Goal: Answer question/provide support: Answer question/provide support

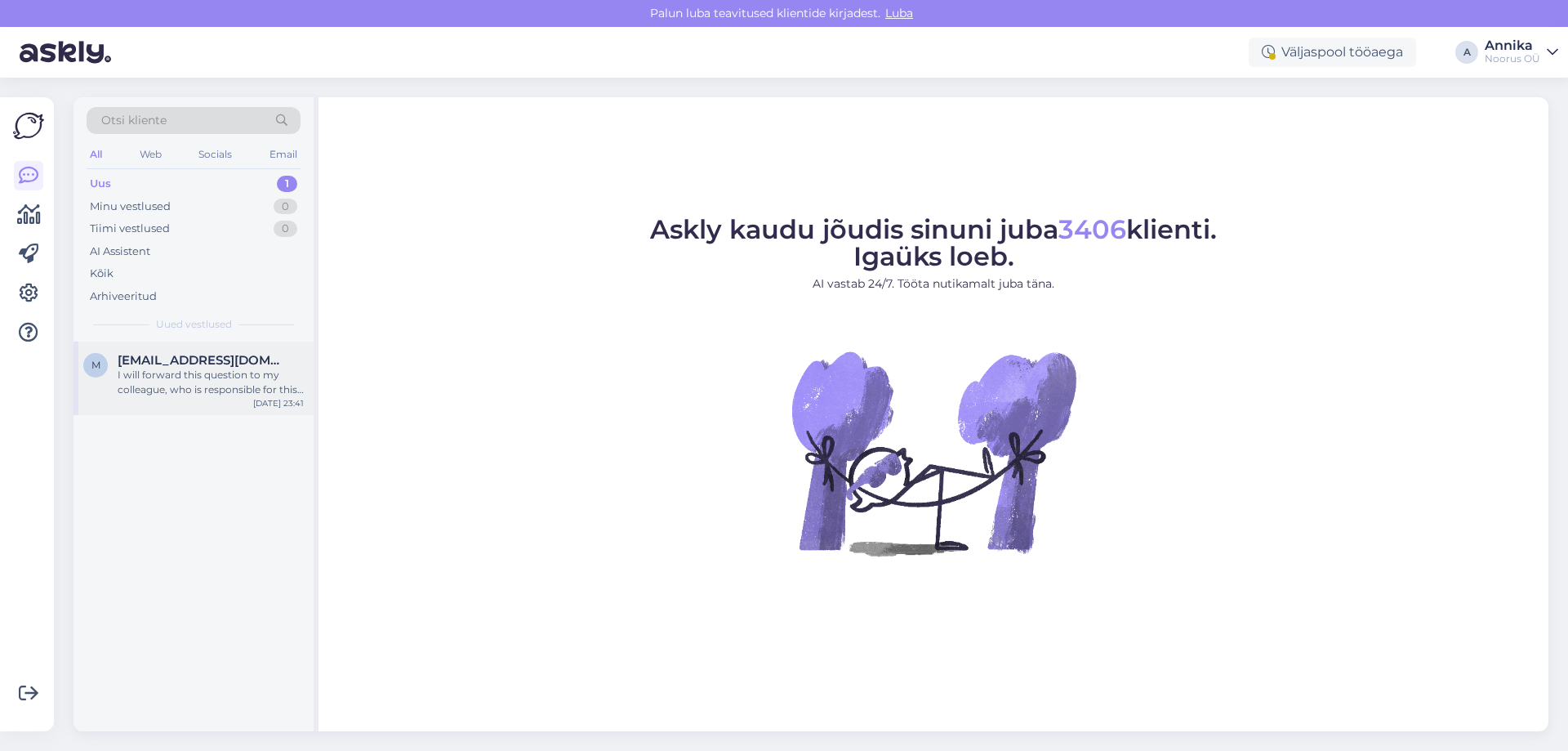
click at [253, 375] on div "I will forward this question to my colleague, who is responsible for this. The …" at bounding box center [211, 382] width 186 height 29
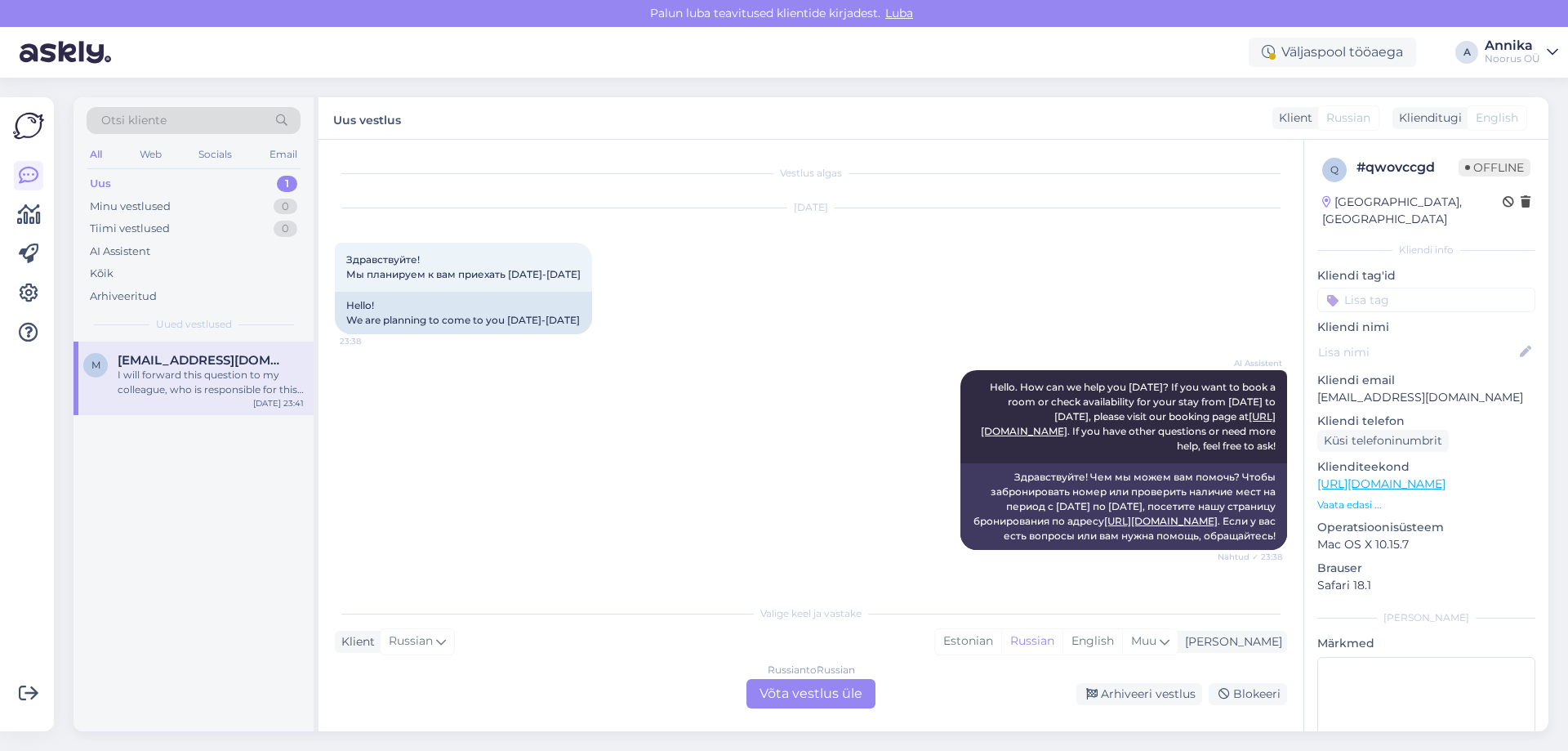
scroll to position [922, 0]
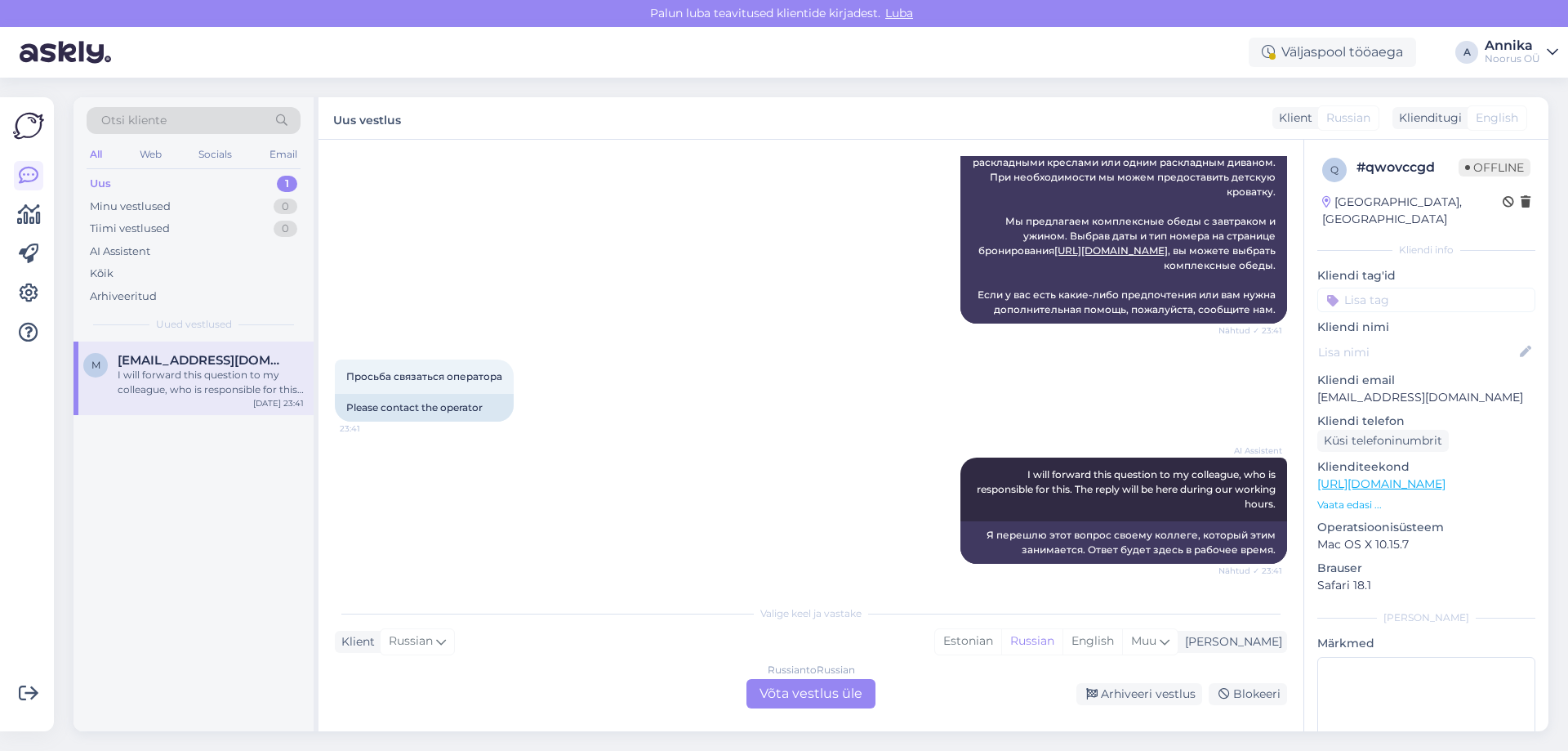
click at [777, 695] on div "Russian to Russian Võta vestlus üle" at bounding box center [811, 693] width 129 height 29
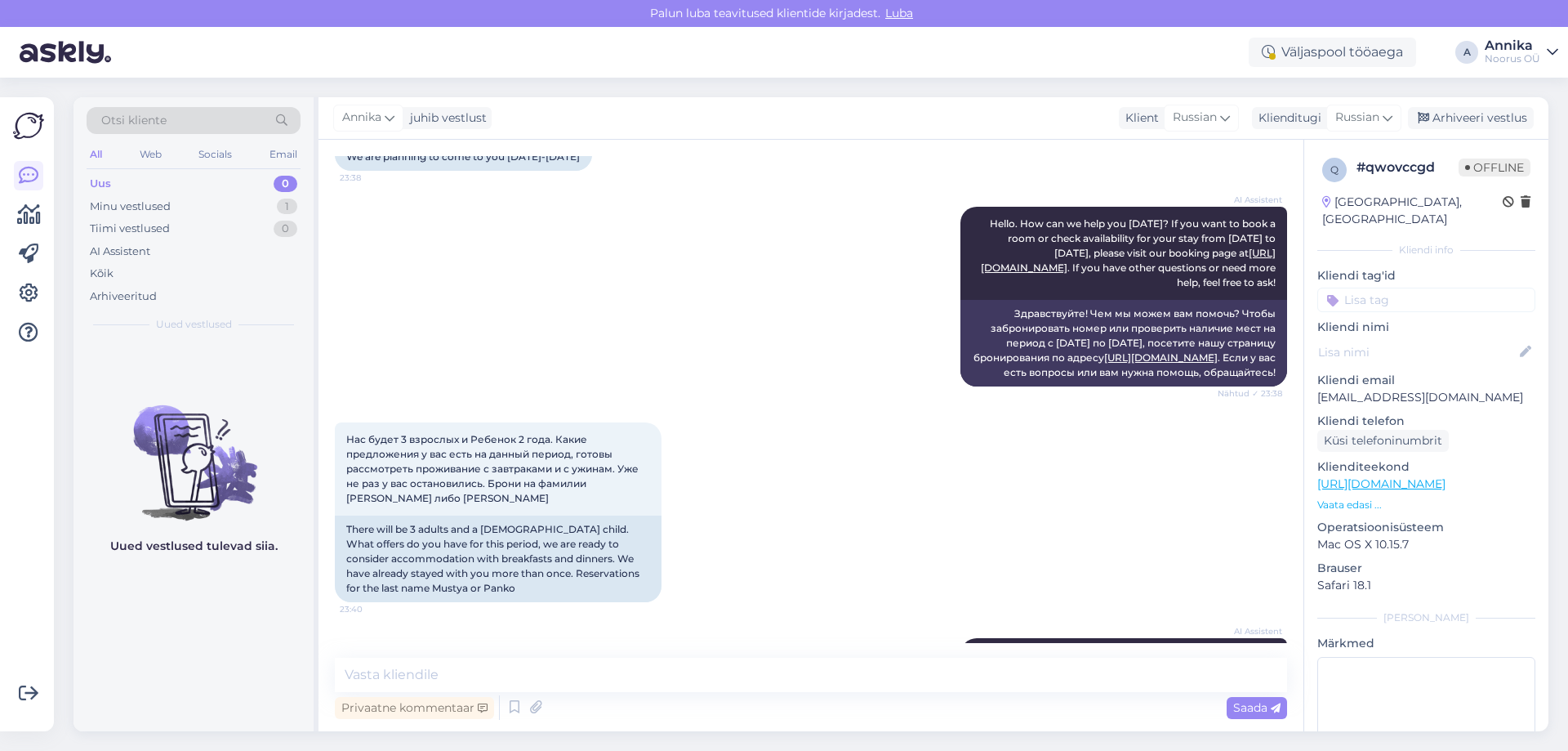
scroll to position [0, 0]
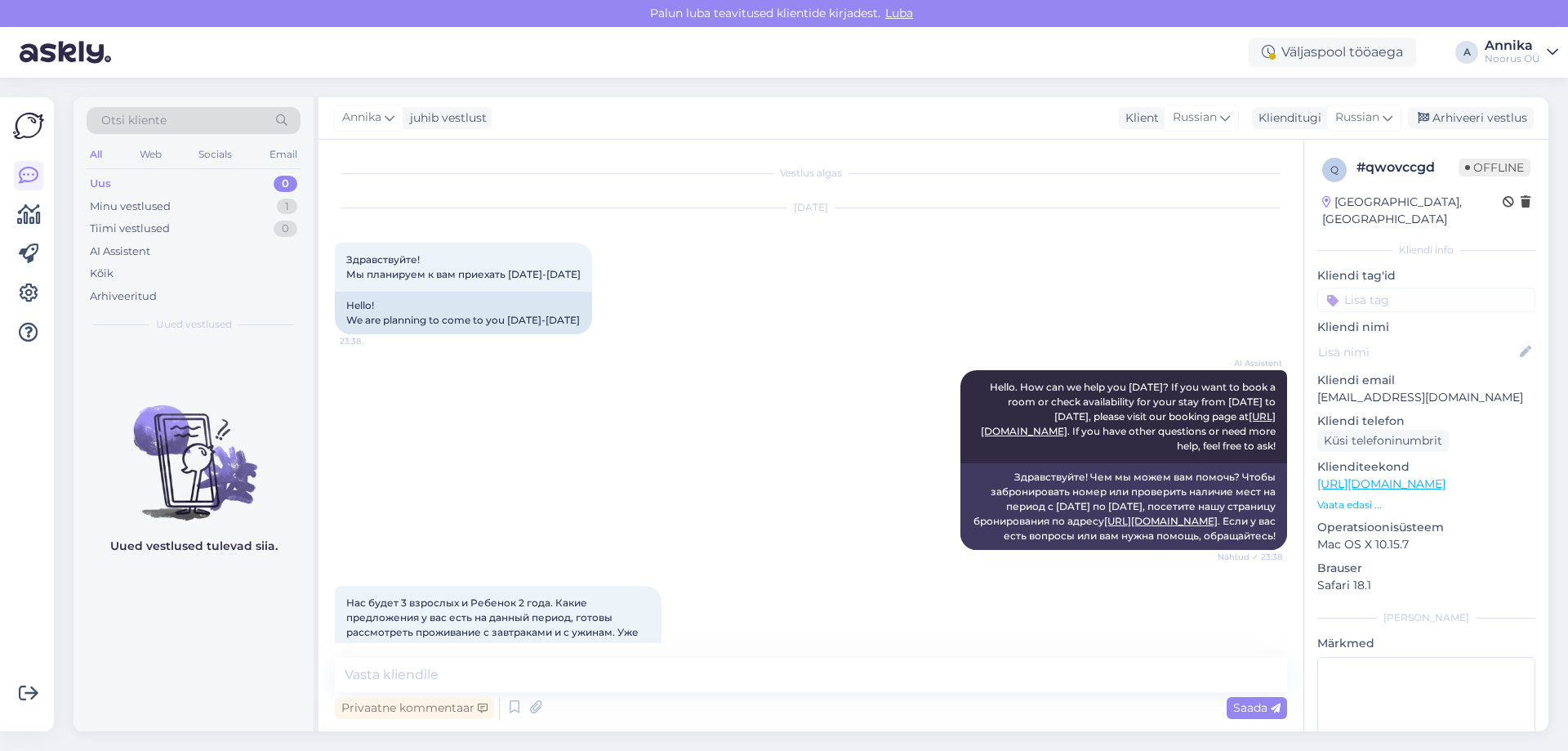
click at [401, 402] on div "AI Assistent Hello. How can we help you [DATE]? If you want to book a room or c…" at bounding box center [810, 459] width 952 height 215
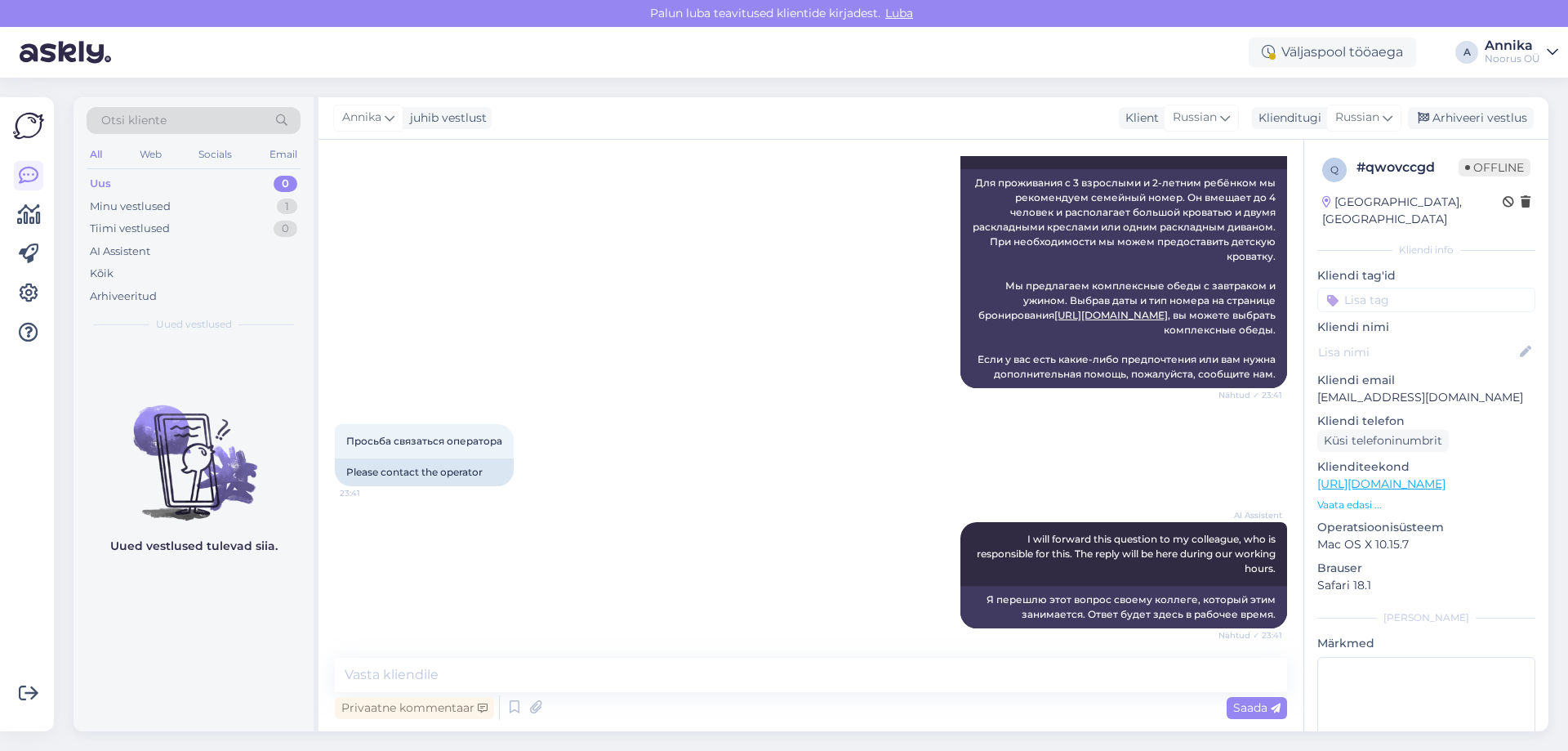
scroll to position [890, 0]
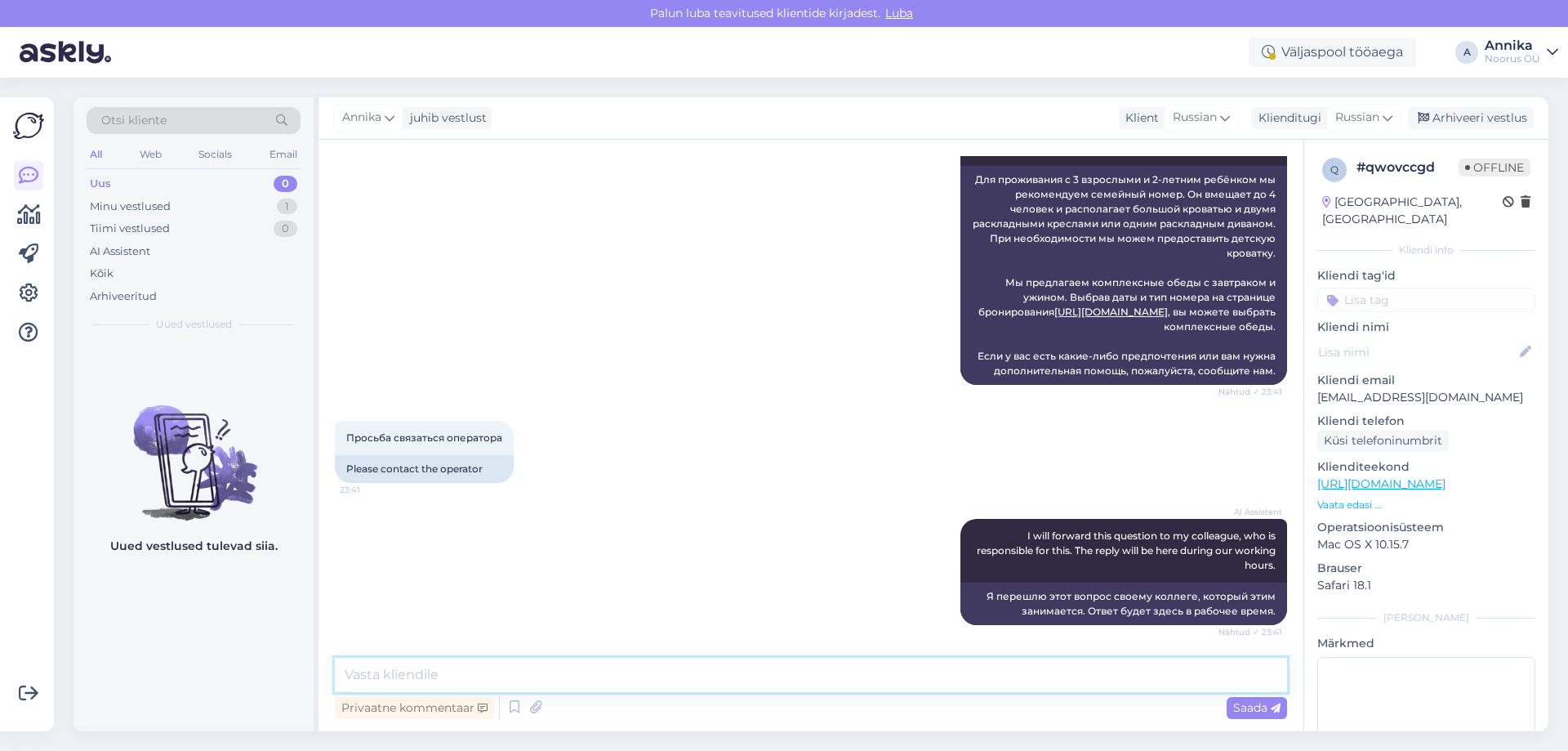
click at [398, 667] on textarea at bounding box center [810, 674] width 952 height 35
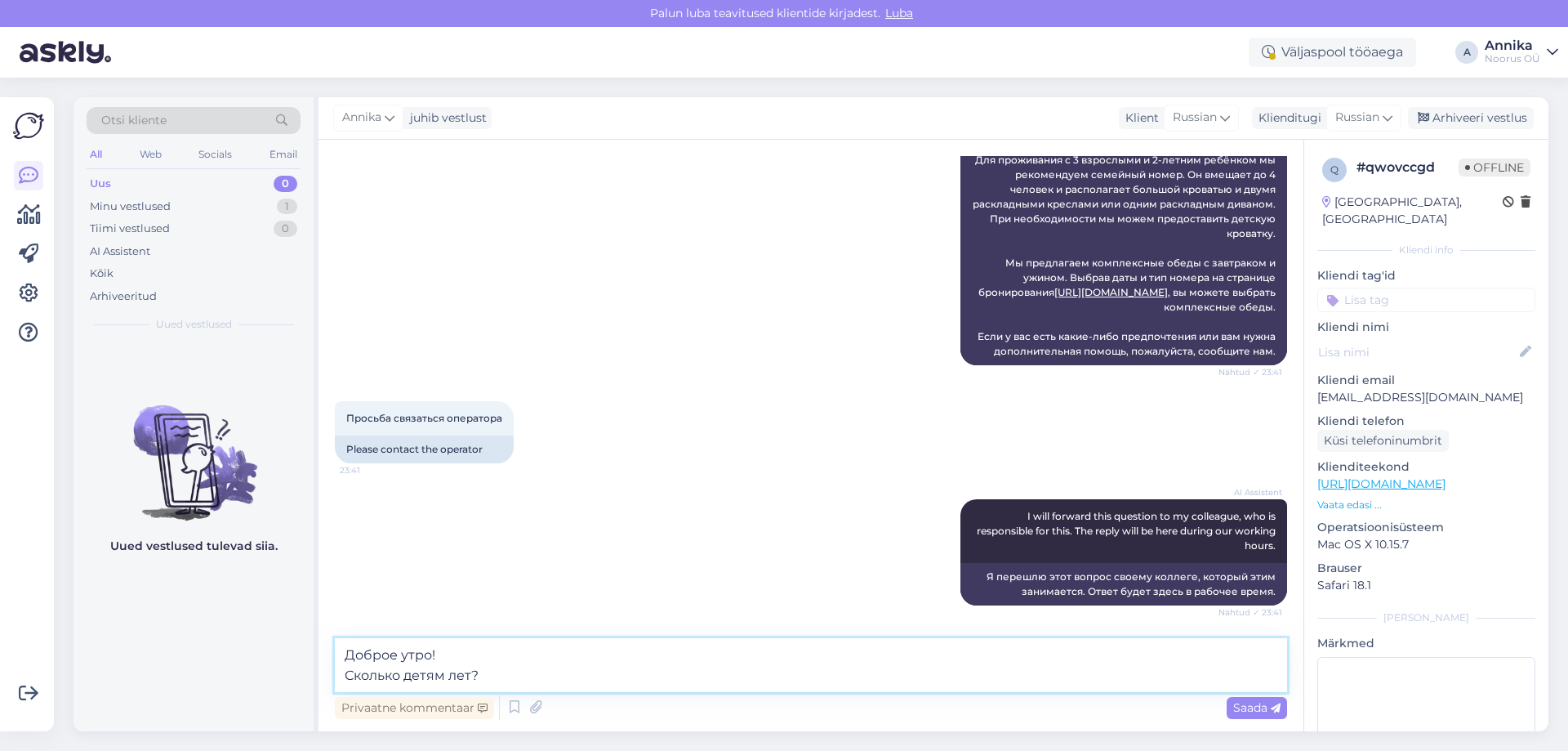
type textarea "Доброе утро! Сколько детям лет?"
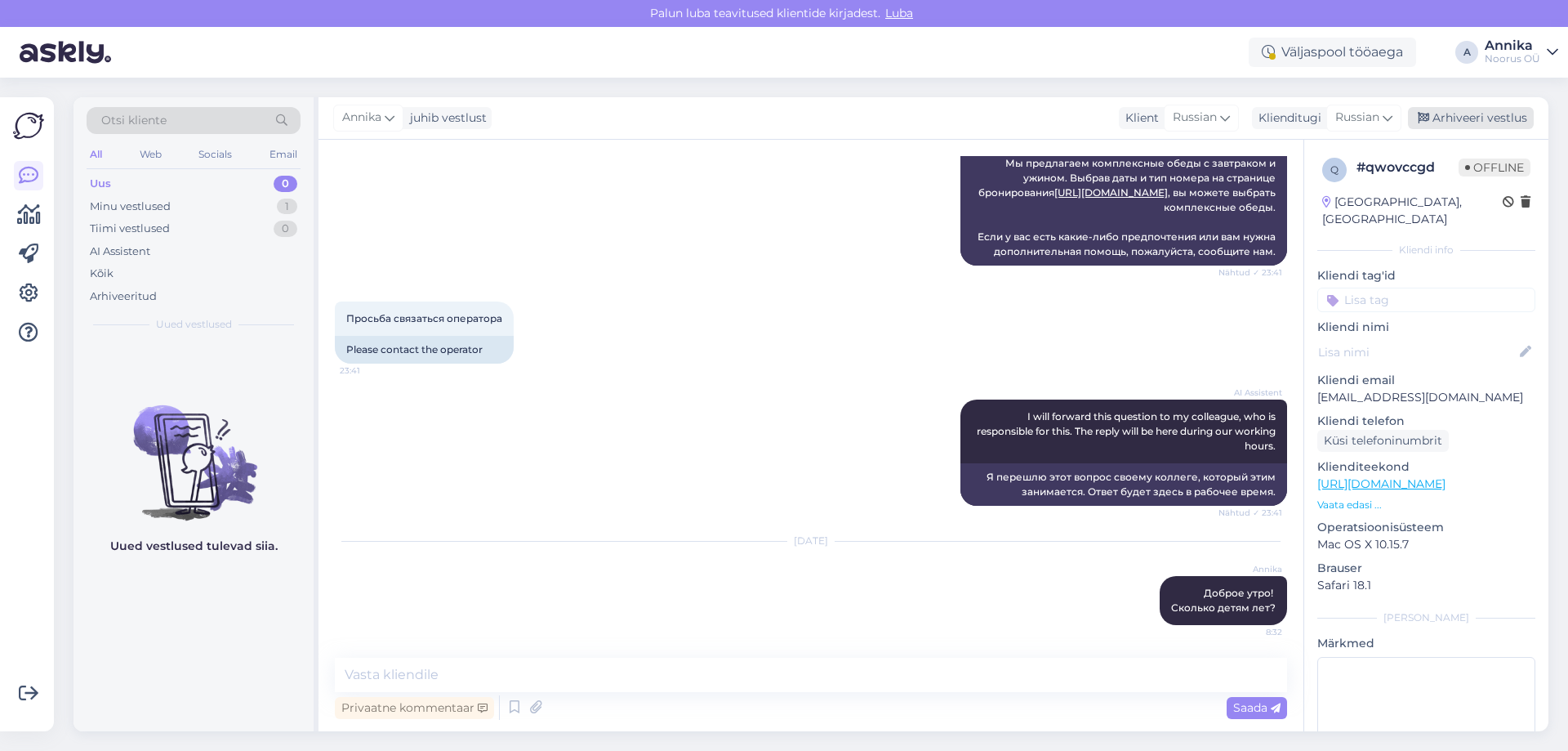
click at [1466, 115] on div "Arhiveeri vestlus" at bounding box center [1471, 118] width 126 height 22
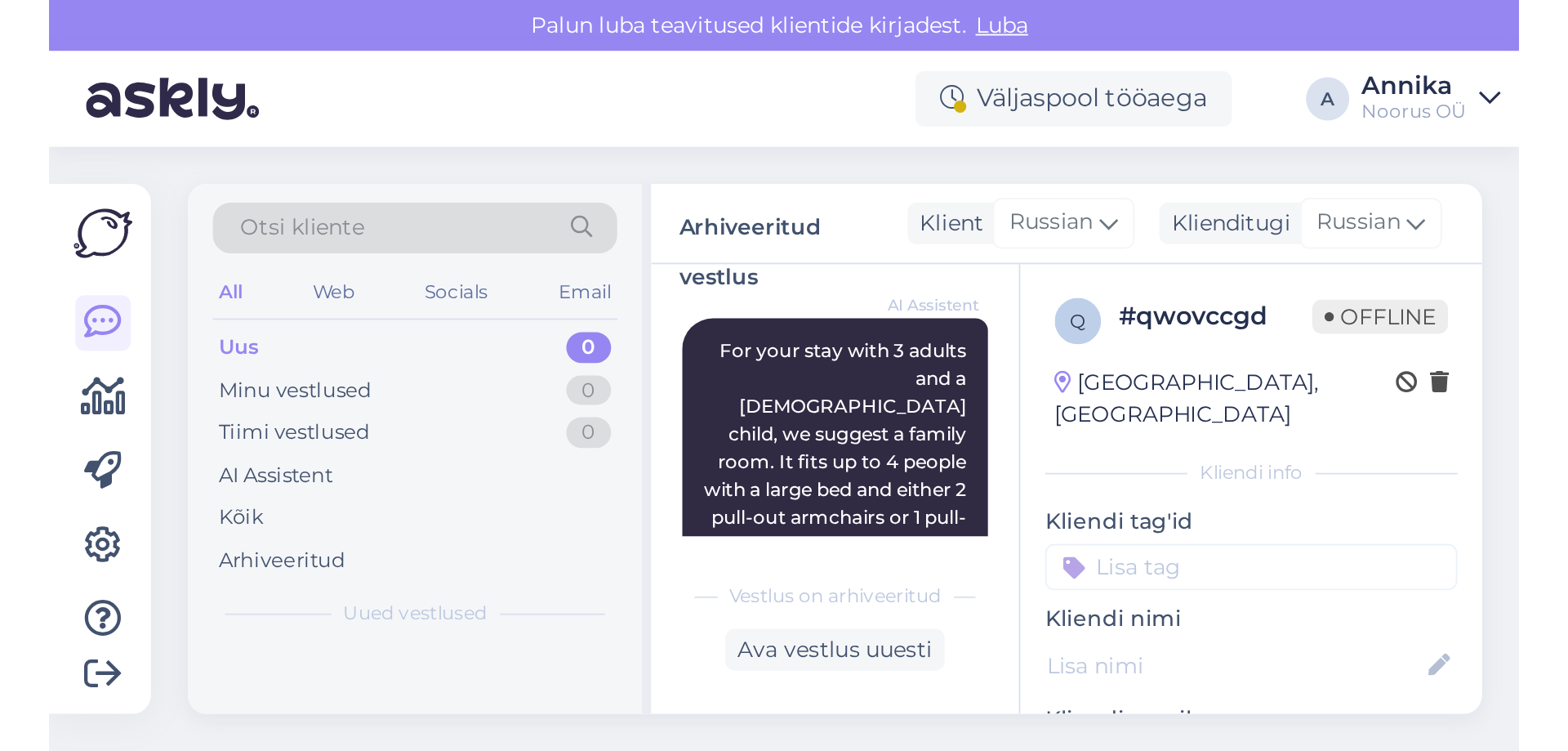
scroll to position [1720, 0]
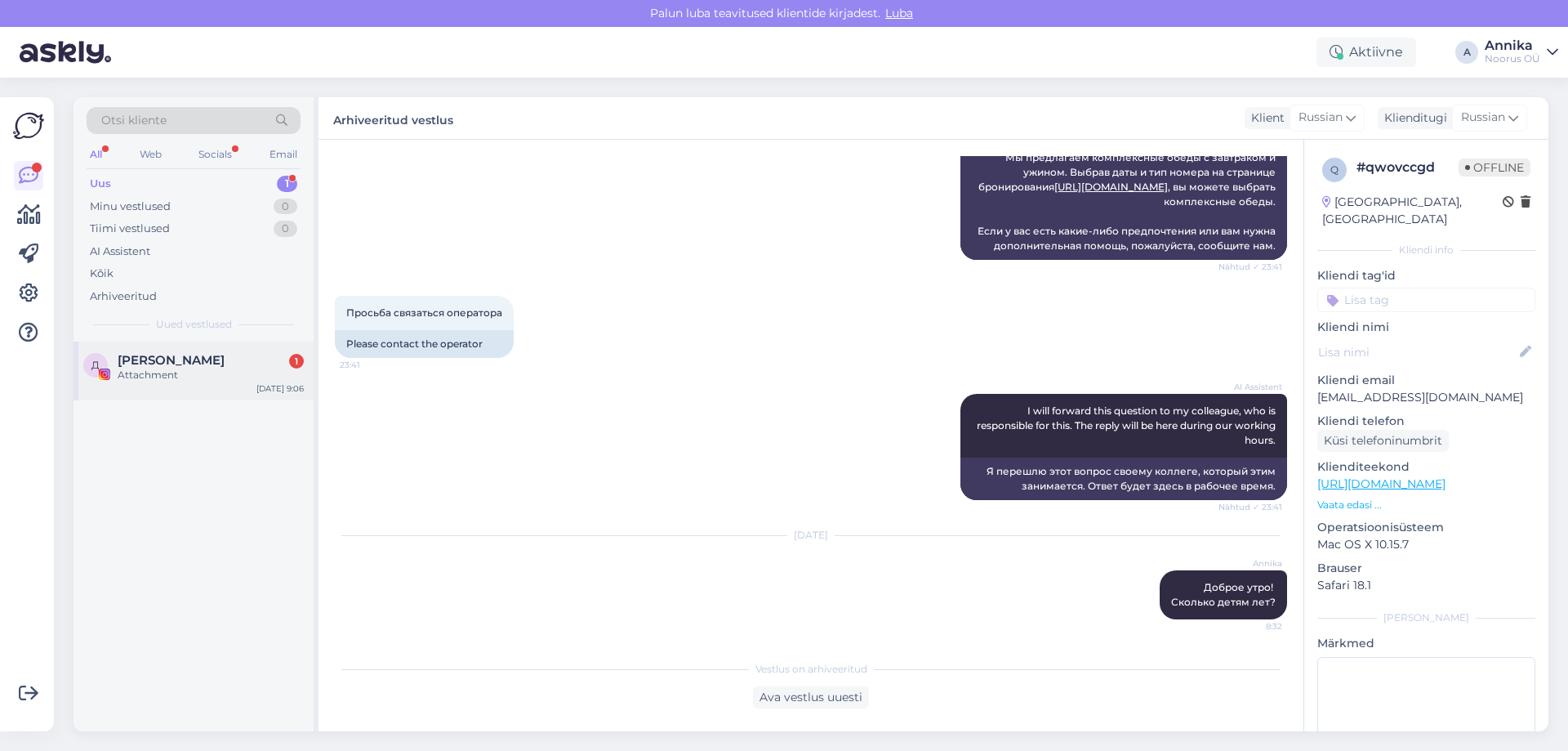
click at [196, 376] on div "Attachment" at bounding box center [211, 375] width 186 height 15
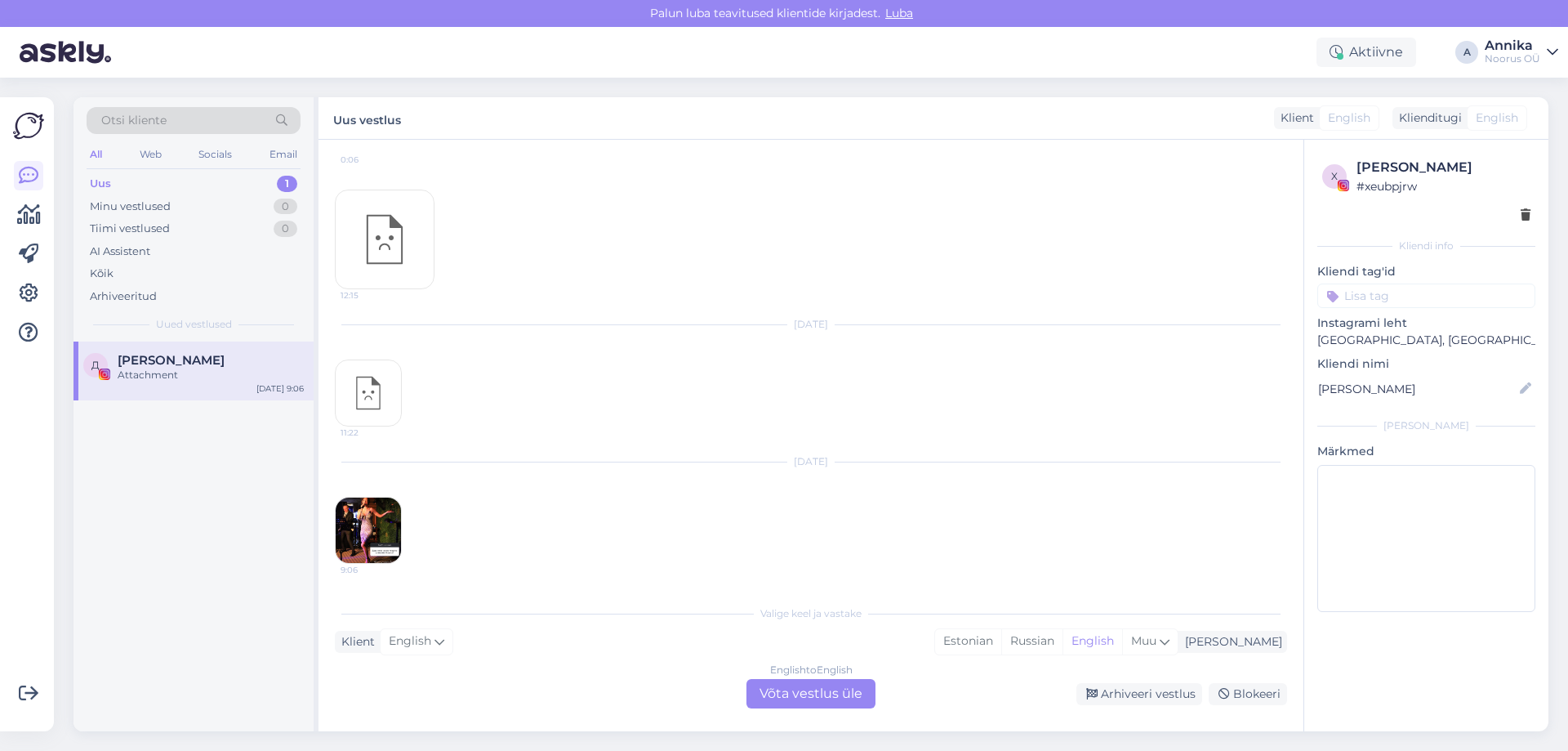
scroll to position [595, 0]
click at [394, 519] on img at bounding box center [368, 530] width 66 height 66
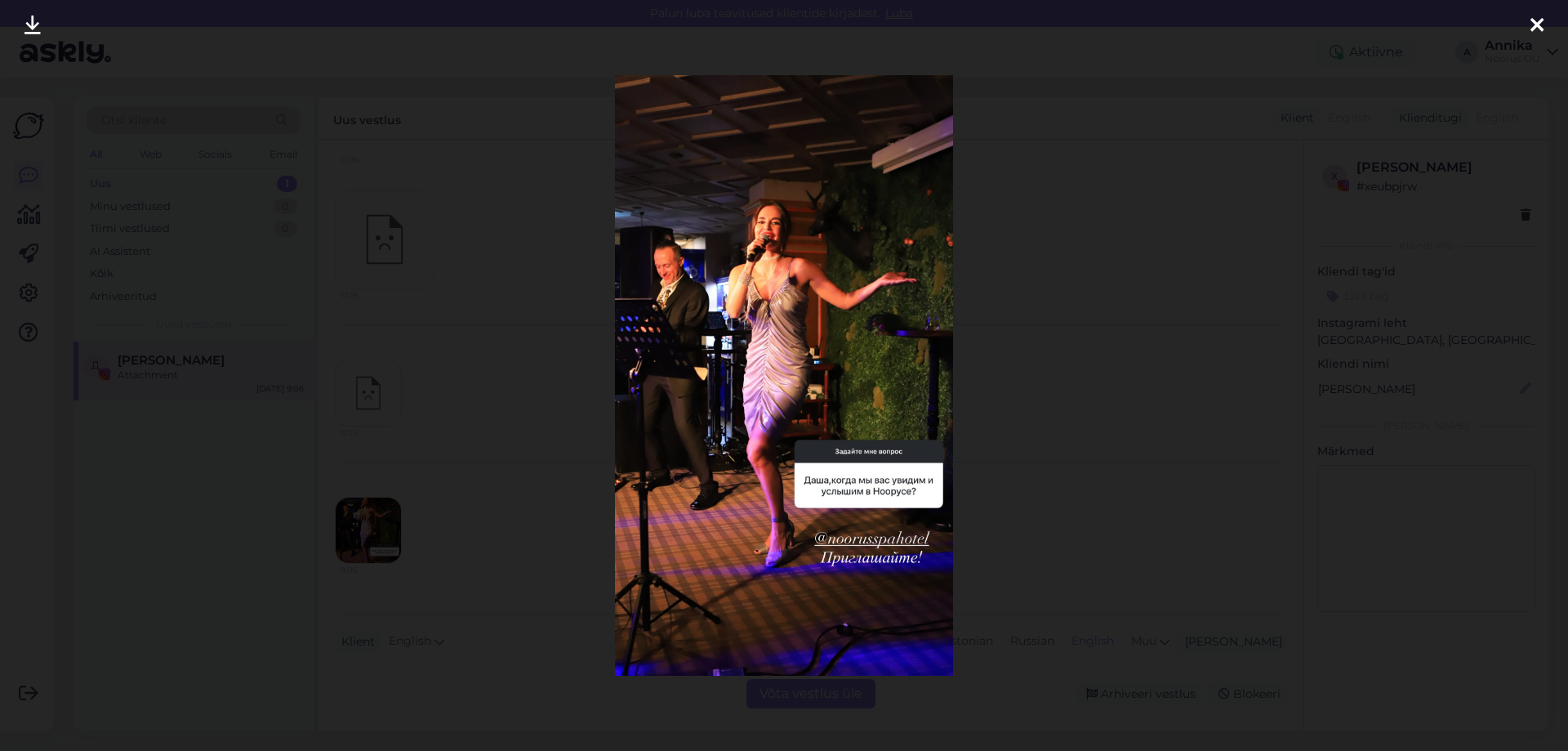
click at [1119, 327] on div at bounding box center [784, 376] width 1568 height 751
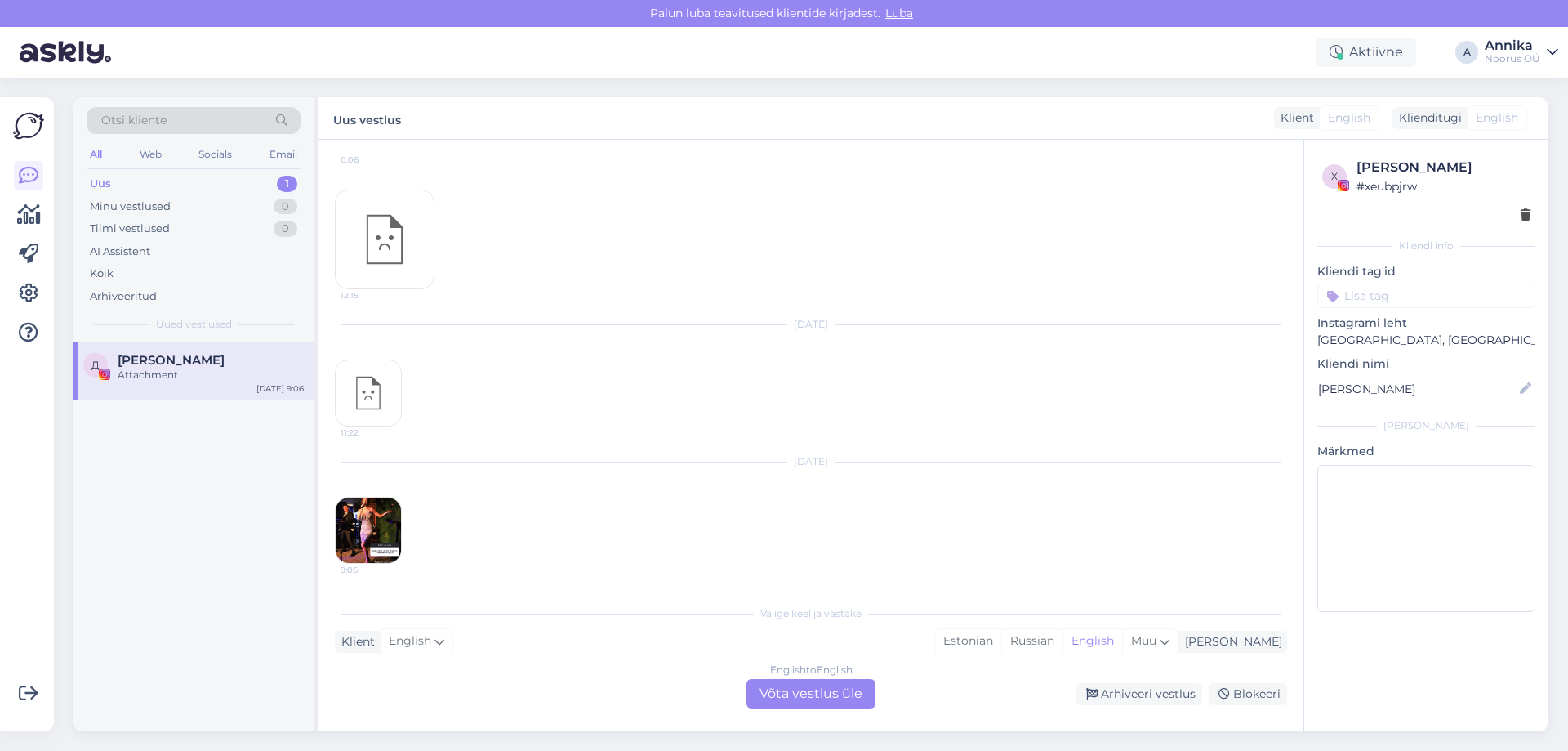
click at [341, 494] on div "[DATE] 9:06" at bounding box center [810, 513] width 952 height 137
click at [360, 511] on img at bounding box center [368, 530] width 66 height 66
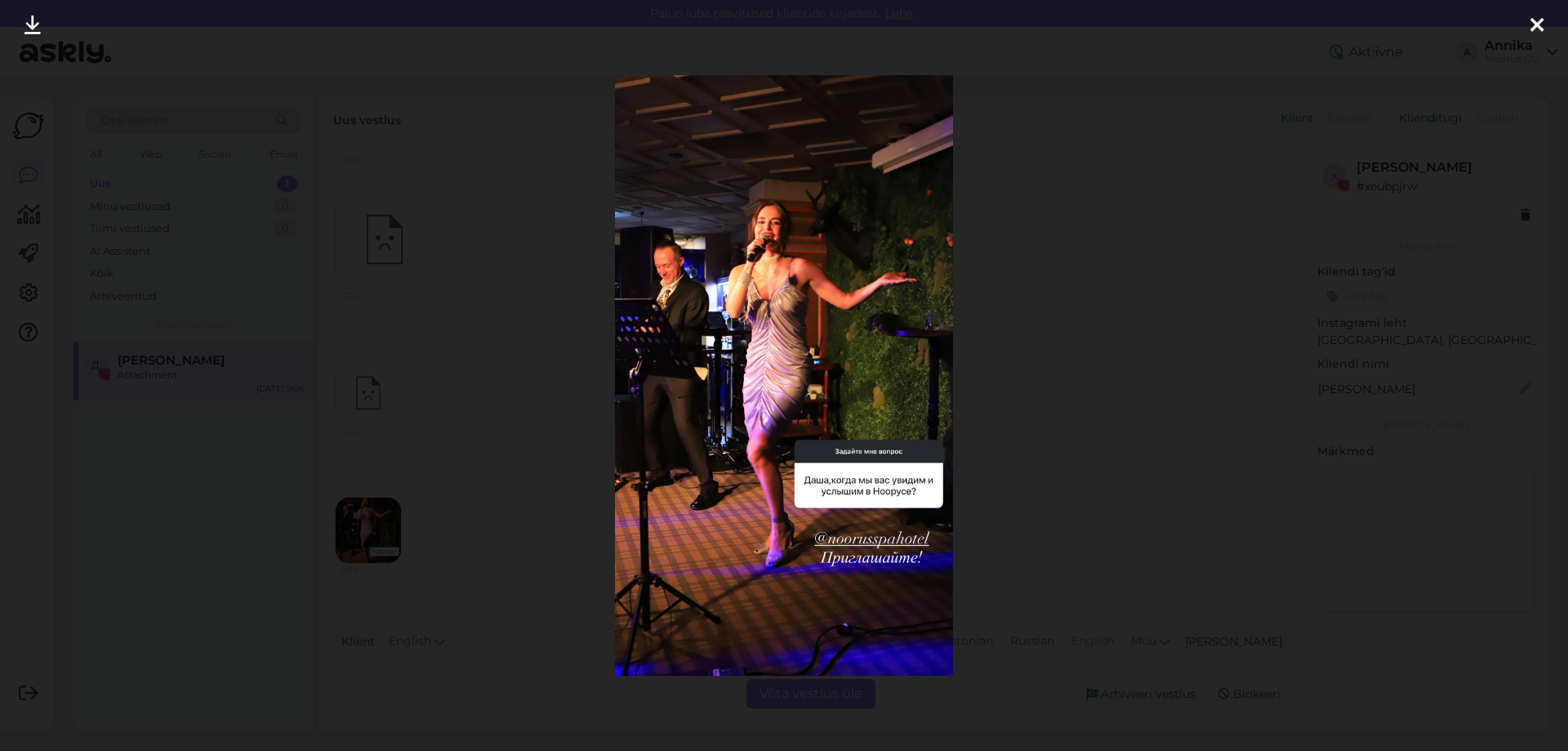
click at [1065, 322] on div at bounding box center [784, 376] width 1568 height 751
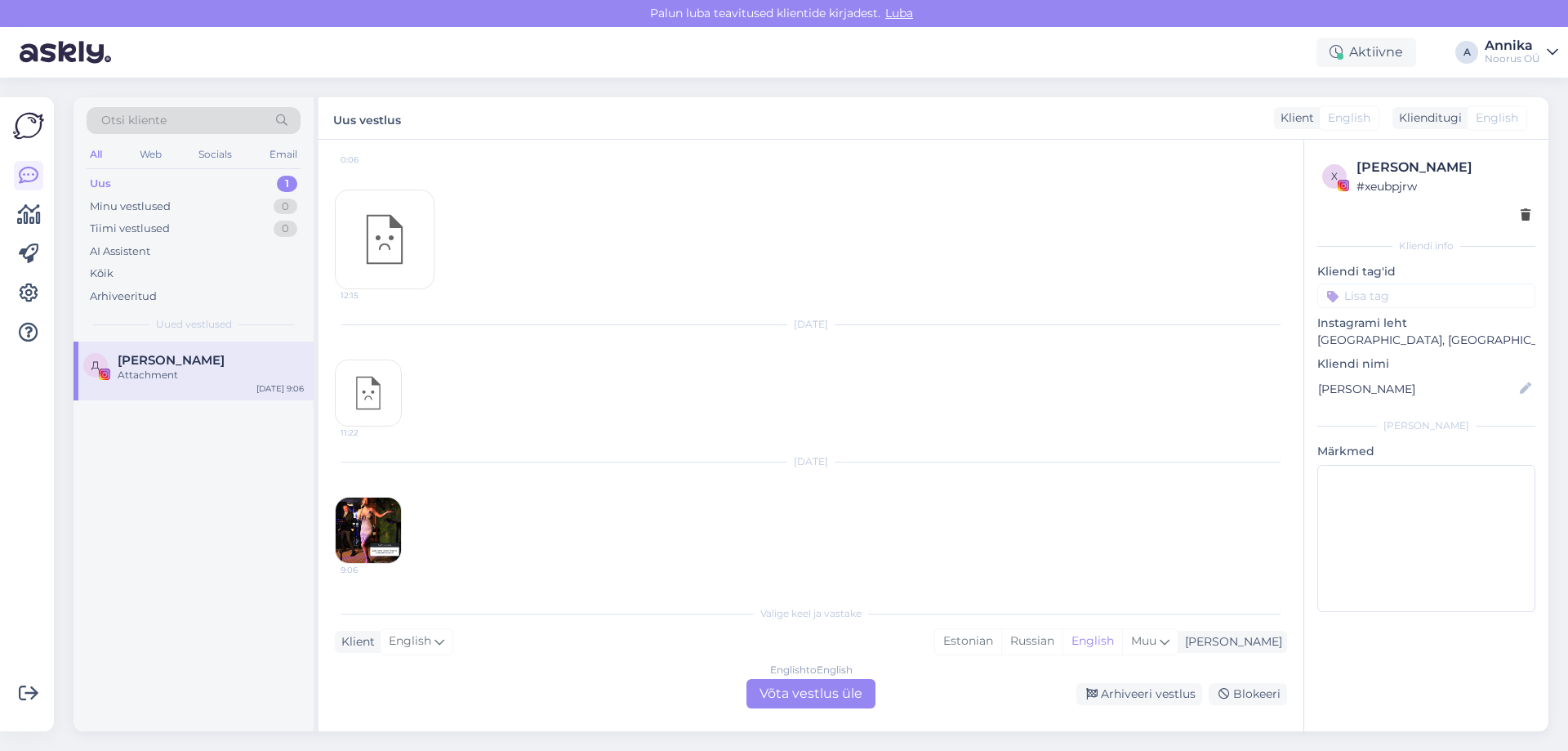
drag, startPoint x: 1147, startPoint y: 689, endPoint x: 1016, endPoint y: 572, distance: 175.6
click at [1147, 689] on div "Arhiveeri vestlus" at bounding box center [1139, 693] width 126 height 22
